Goal: Transaction & Acquisition: Purchase product/service

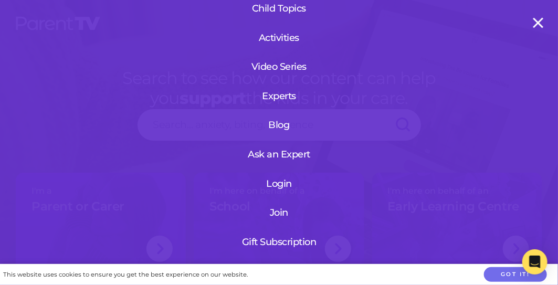
scroll to position [130, 0]
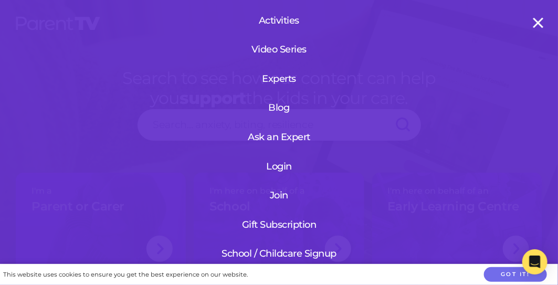
click at [269, 215] on link "Gift Subscription" at bounding box center [278, 224] width 125 height 27
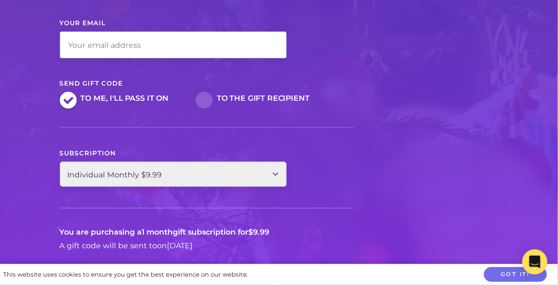
scroll to position [251, 0]
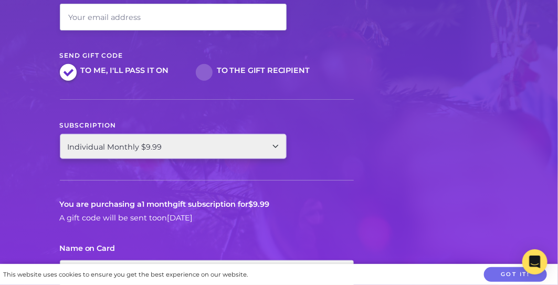
click at [276, 148] on select "Individual Monthly $9.99 Individual Annual $99.99" at bounding box center [173, 146] width 227 height 25
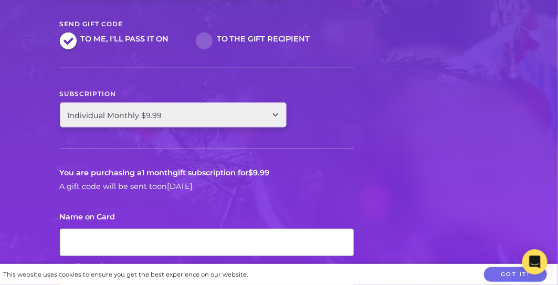
scroll to position [306, 0]
